Goal: Information Seeking & Learning: Learn about a topic

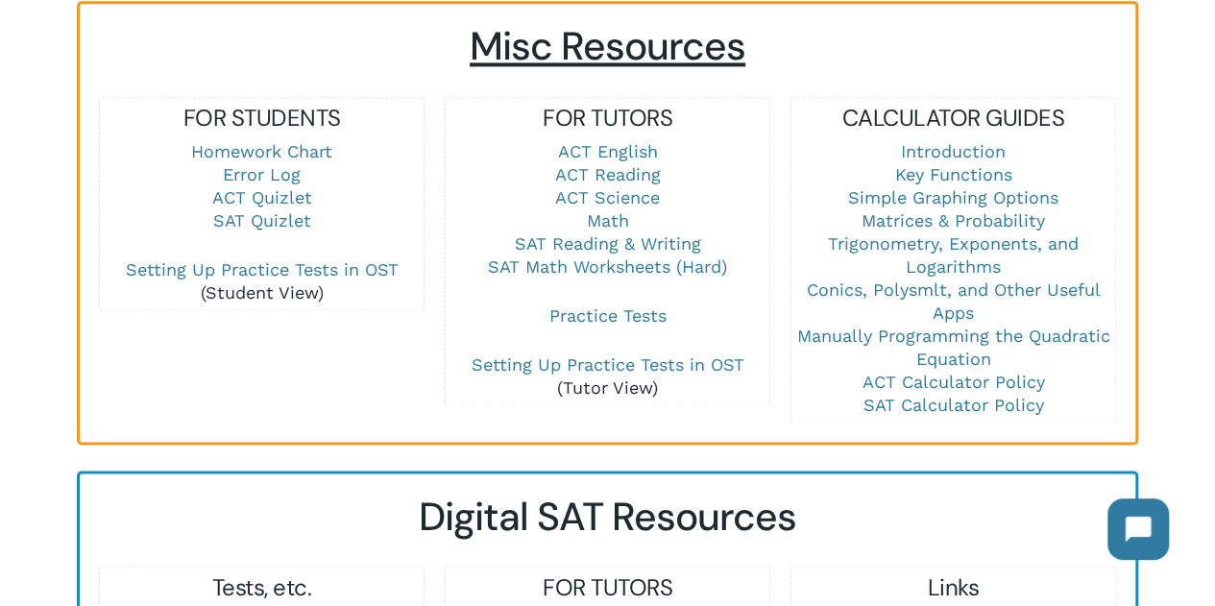
scroll to position [1356, 0]
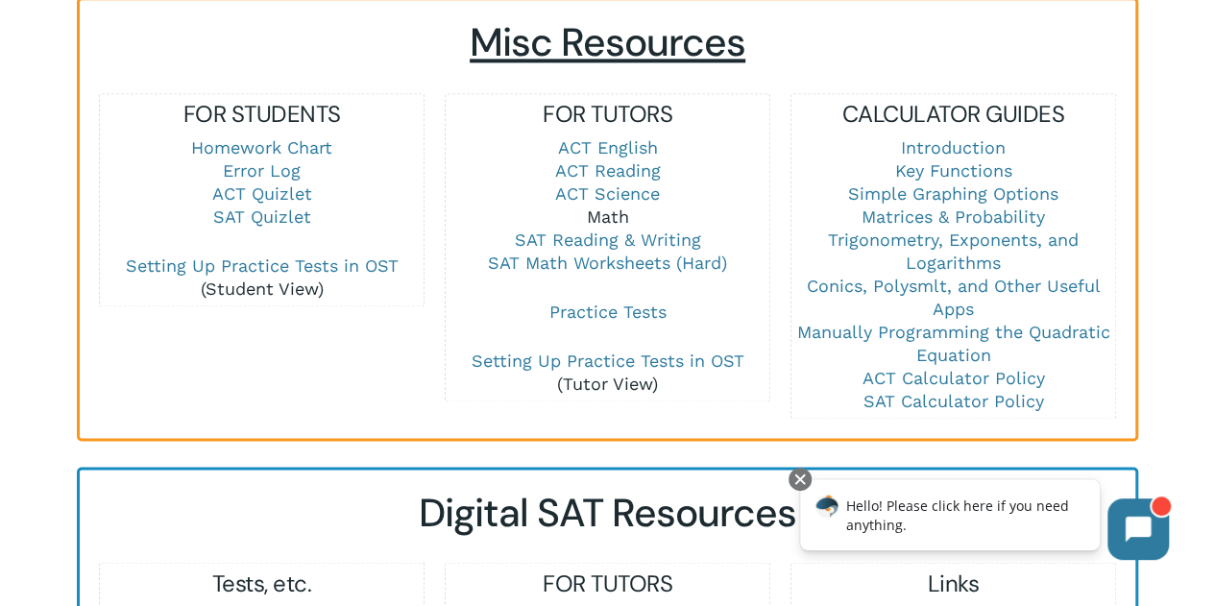
click at [612, 206] on link "Math" at bounding box center [608, 216] width 42 height 20
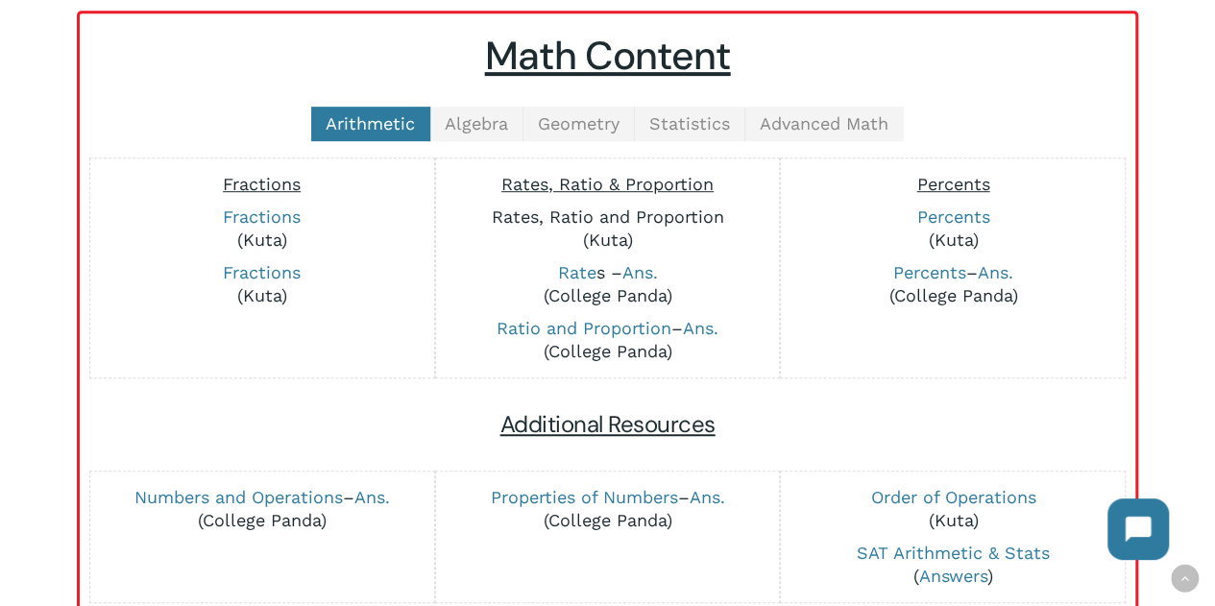
scroll to position [468, 0]
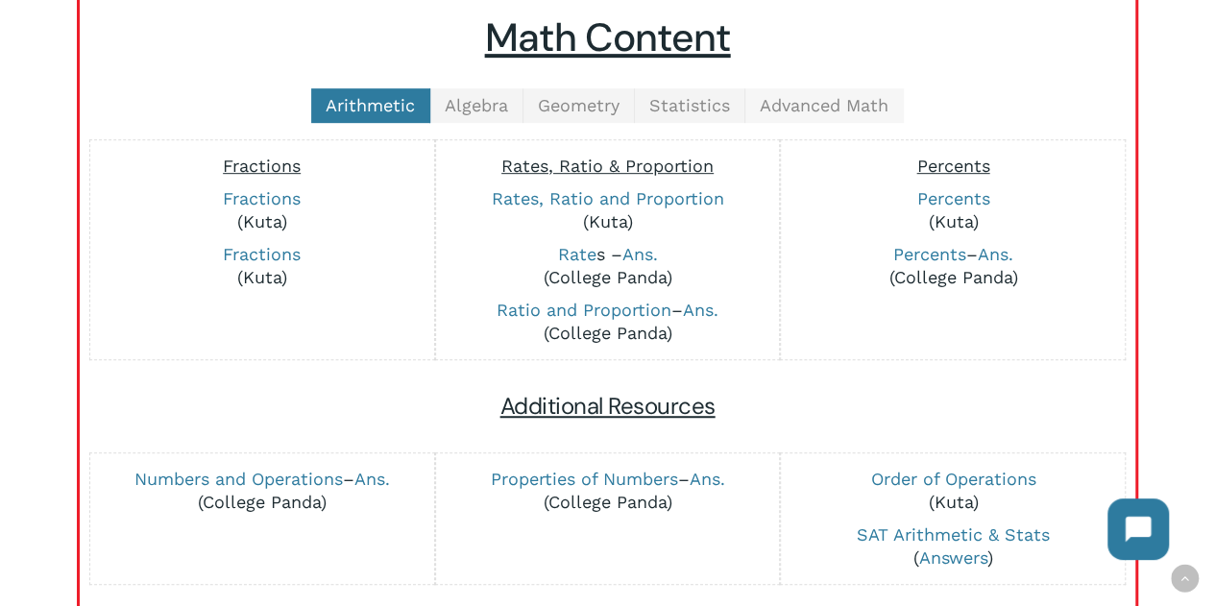
click at [763, 96] on span "Advanced Math" at bounding box center [824, 105] width 129 height 20
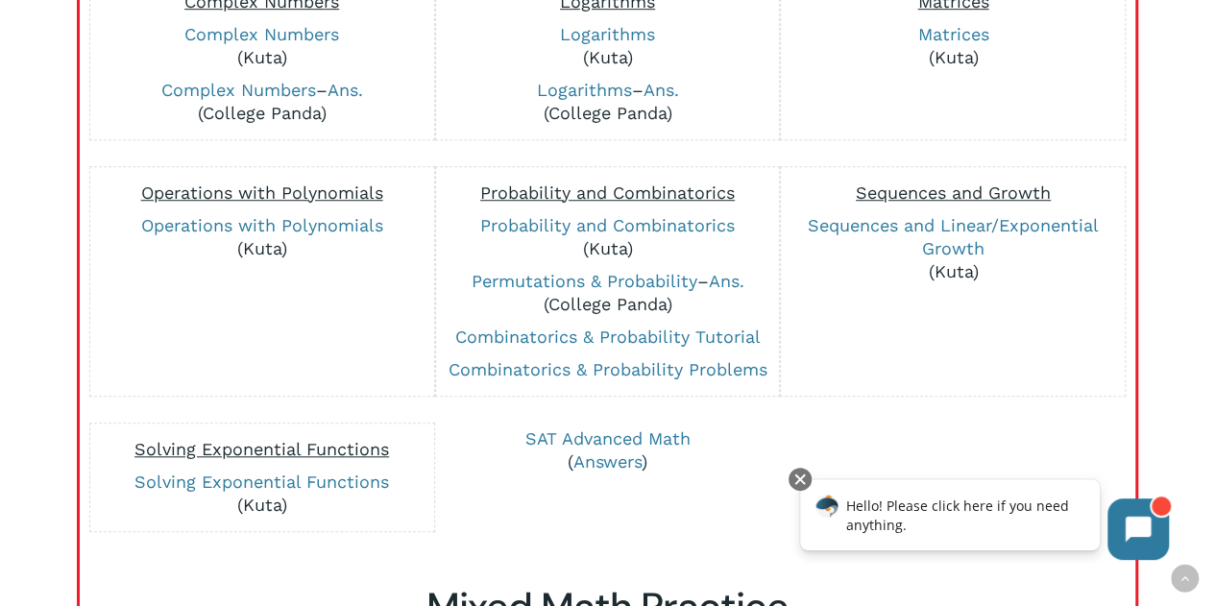
scroll to position [727, 0]
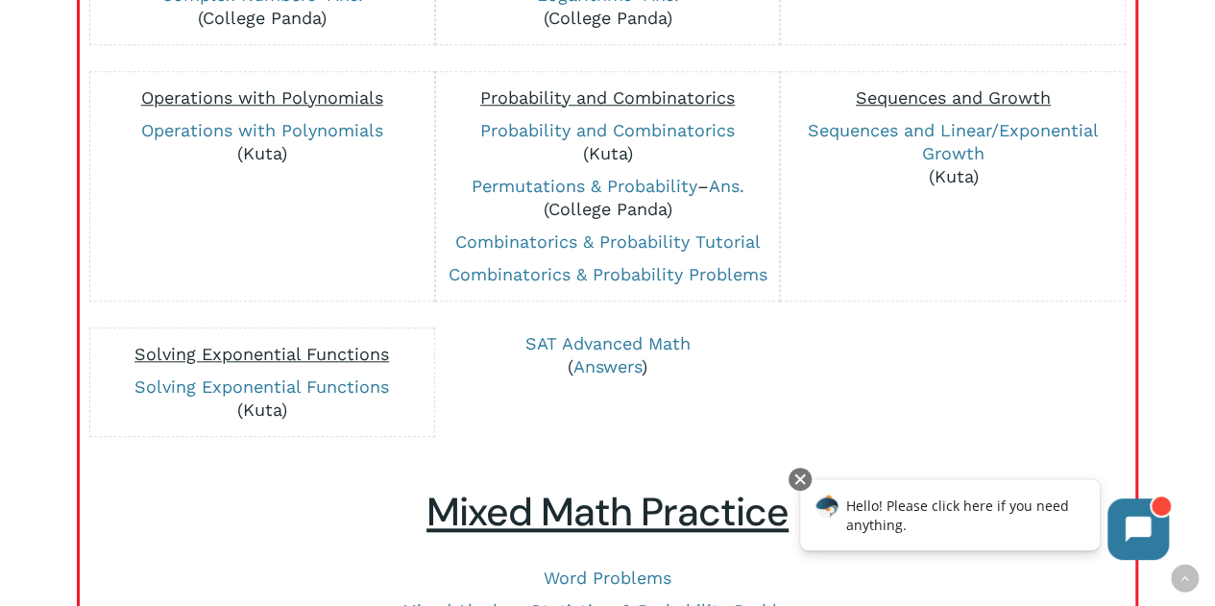
click at [815, 496] on div "Hello! Please click here if you need anything." at bounding box center [950, 514] width 300 height 71
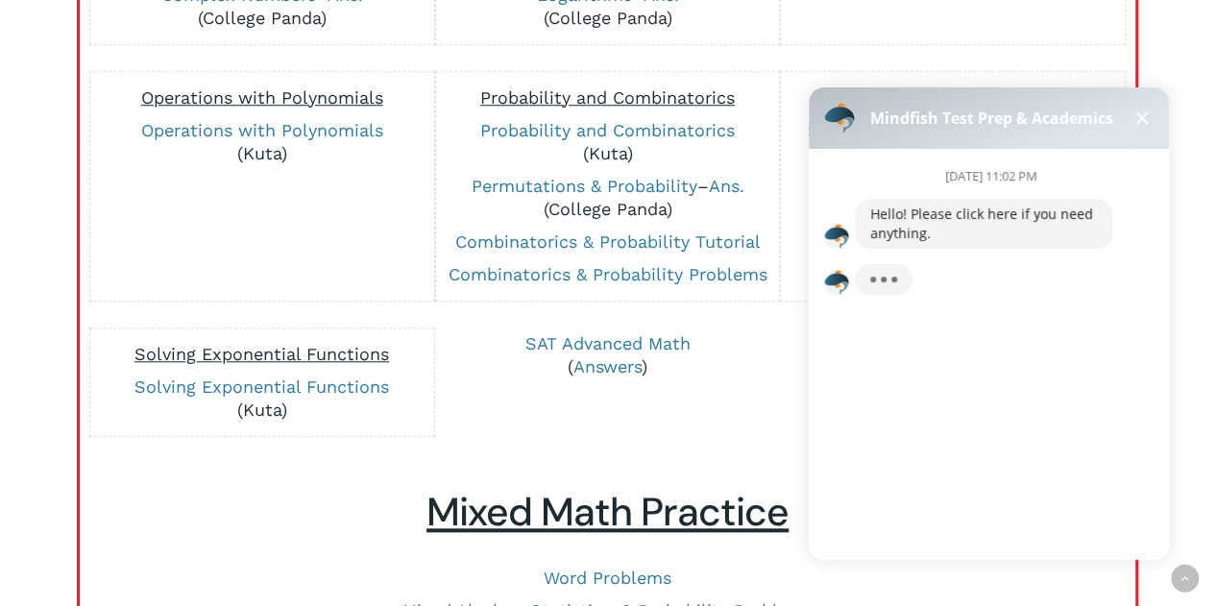
click at [1136, 111] on button at bounding box center [1141, 118] width 23 height 23
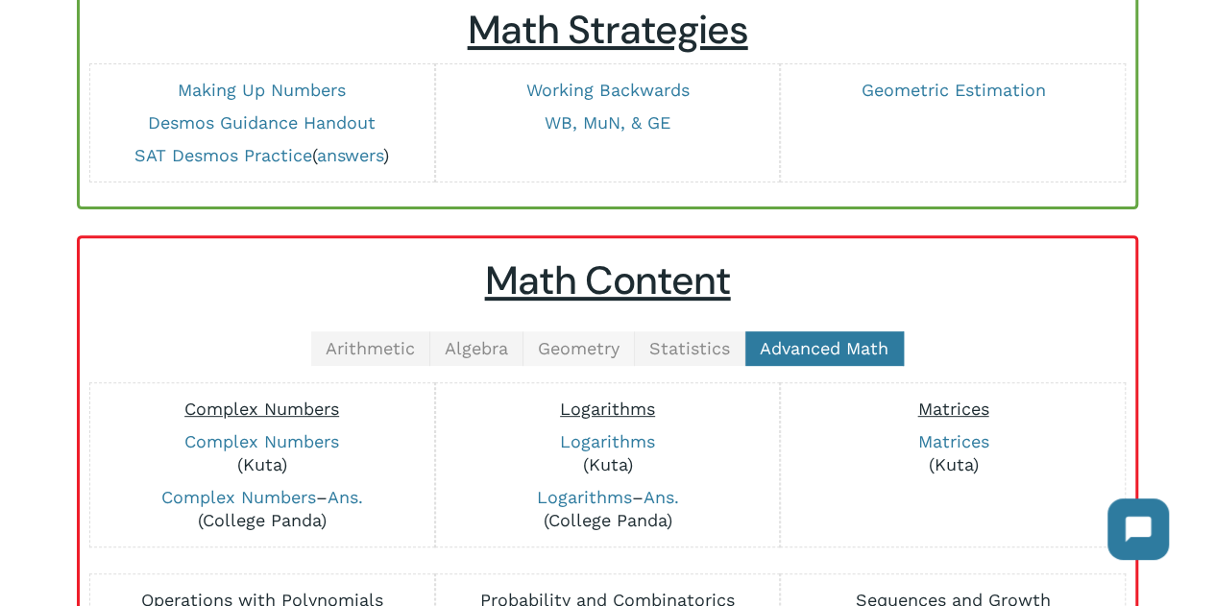
scroll to position [210, 0]
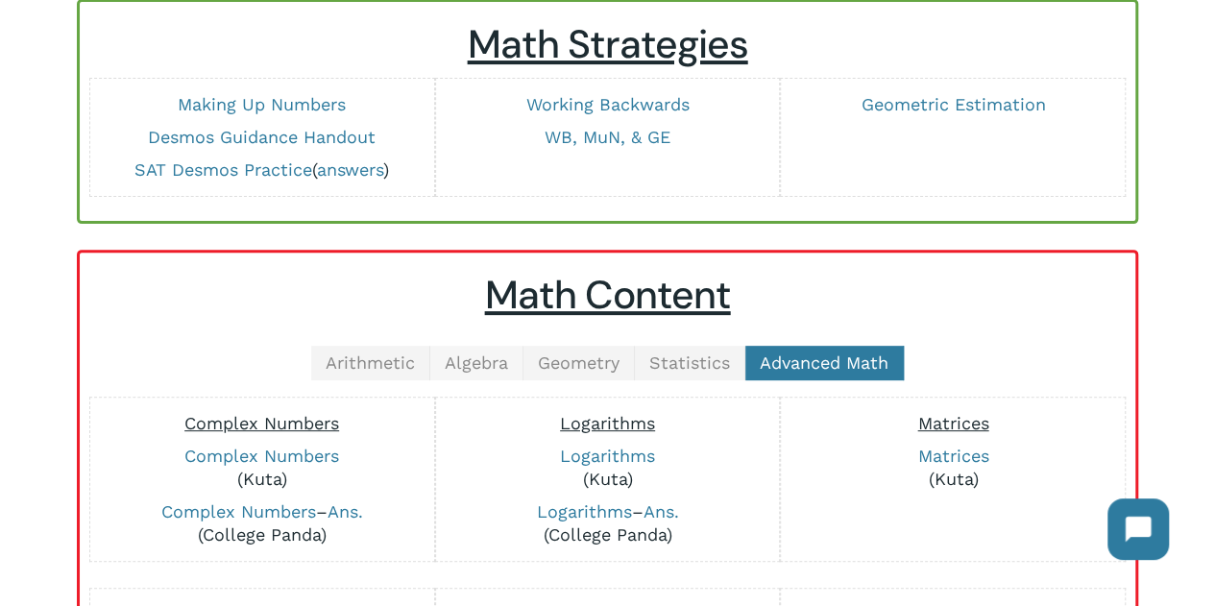
click at [511, 363] on link "Algebra" at bounding box center [476, 363] width 93 height 35
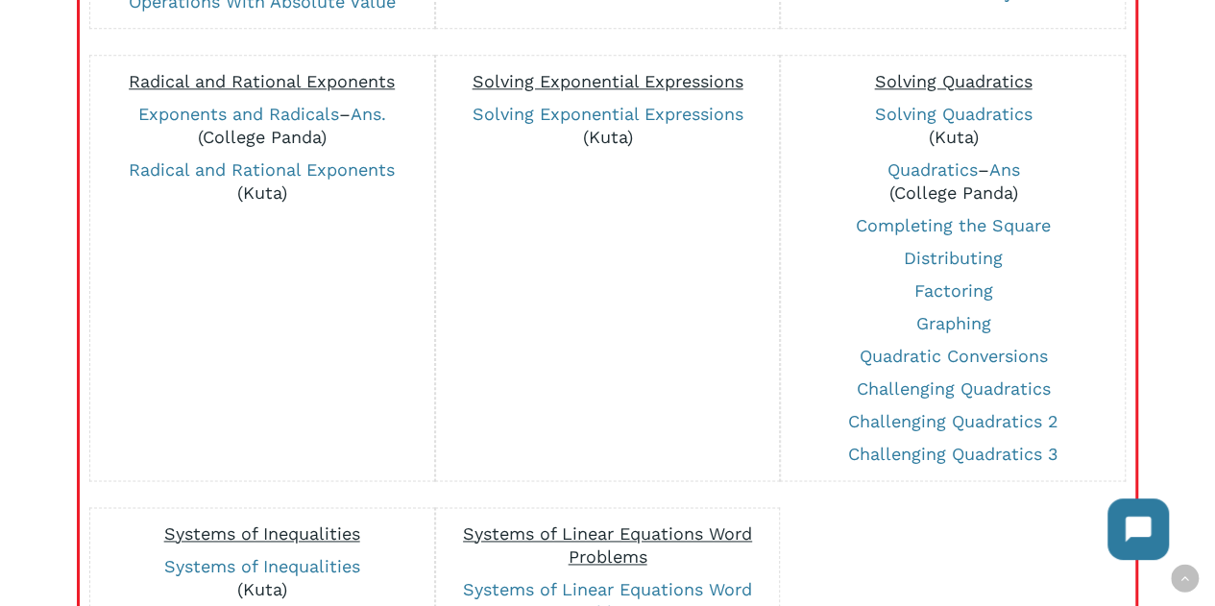
scroll to position [1041, 0]
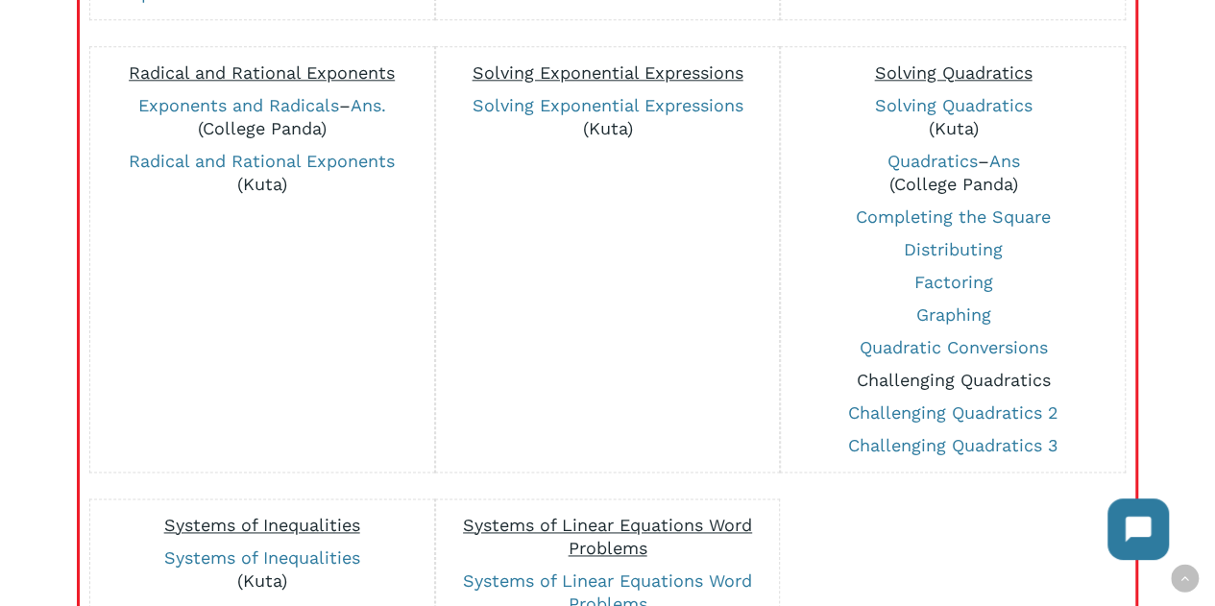
click at [952, 379] on link "Challenging Quadratics" at bounding box center [953, 380] width 194 height 20
